Goal: Task Accomplishment & Management: Manage account settings

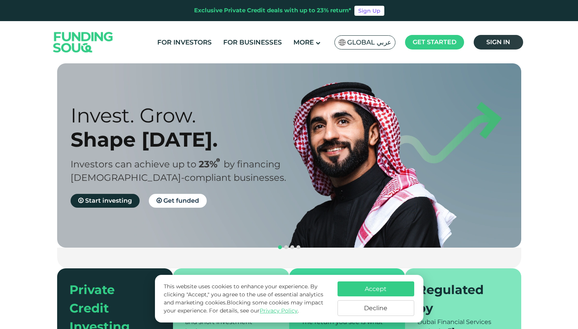
click at [509, 41] on span "Sign in" at bounding box center [499, 41] width 24 height 7
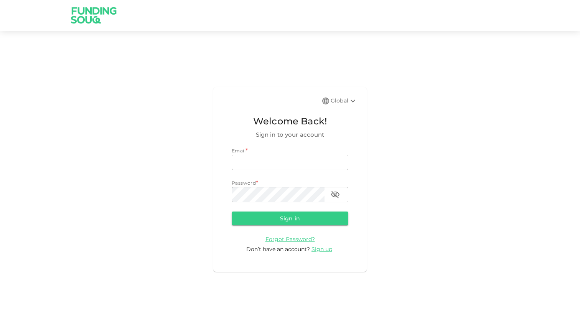
type input "[EMAIL_ADDRESS][DOMAIN_NAME]"
click at [283, 211] on form "Email email hassananwer91@gmail.com email Password password password Sign in Fo…" at bounding box center [290, 200] width 117 height 106
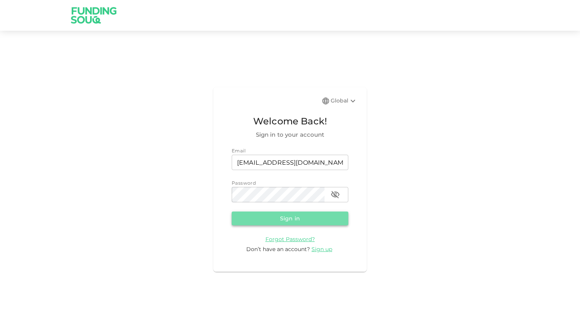
click at [284, 219] on button "Sign in" at bounding box center [290, 219] width 117 height 14
